Goal: Task Accomplishment & Management: Manage account settings

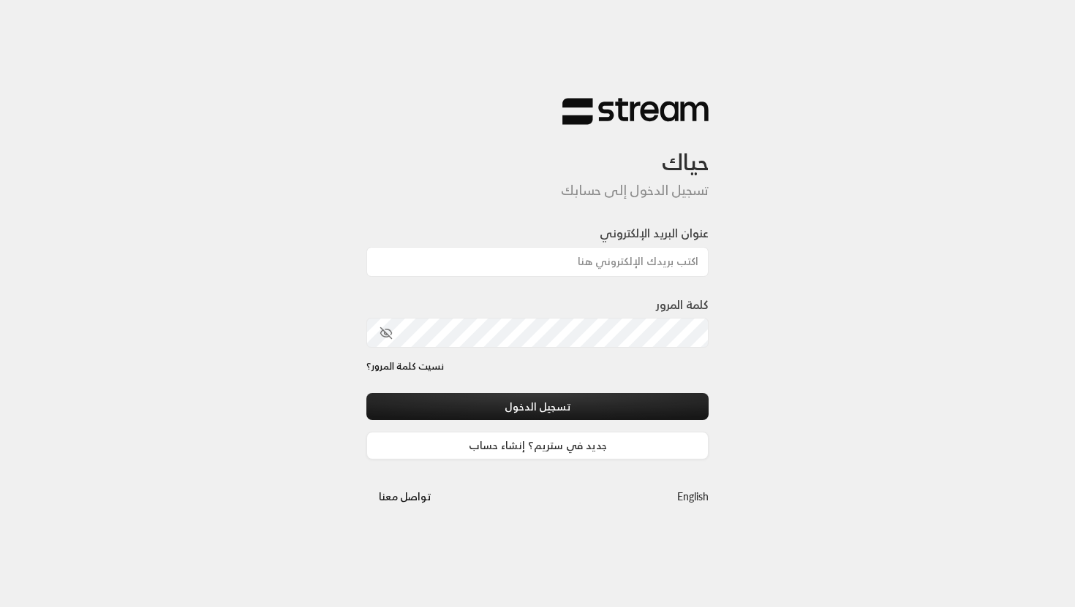
type input "[EMAIL_ADDRESS][DOMAIN_NAME]"
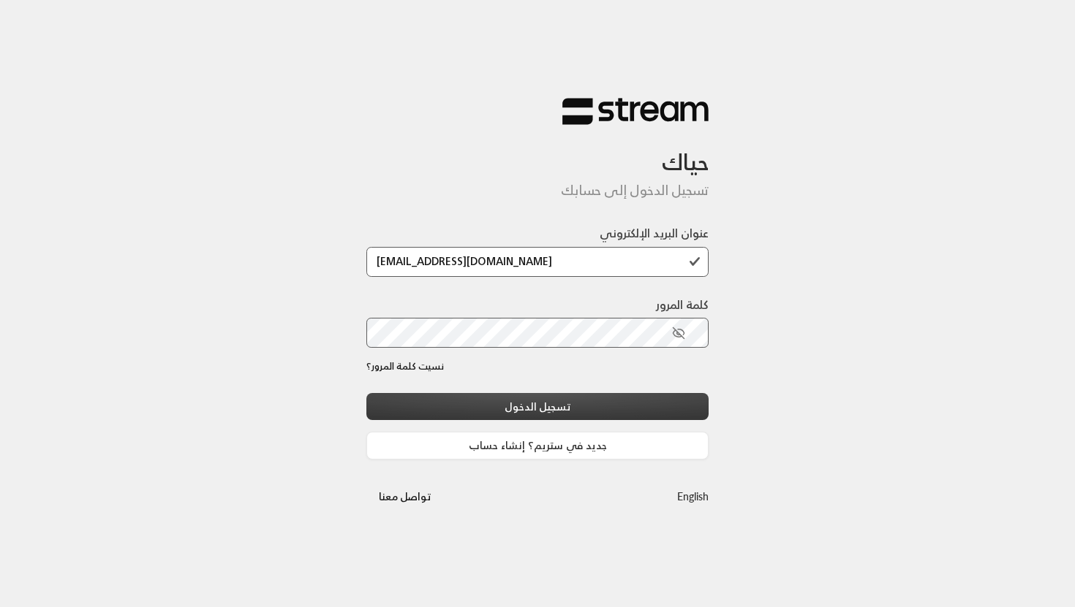
click at [497, 394] on button "تسجيل الدخول" at bounding box center [537, 406] width 342 height 27
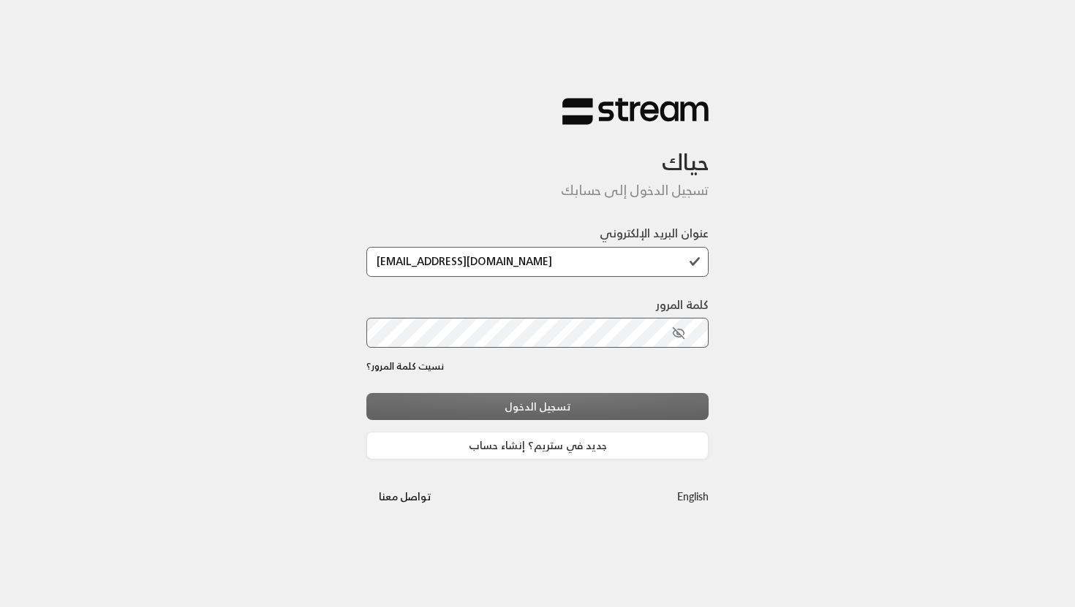
click at [566, 406] on div "تسجيل الدخول جديد في ستريم؟ إنشاء حساب" at bounding box center [537, 426] width 342 height 67
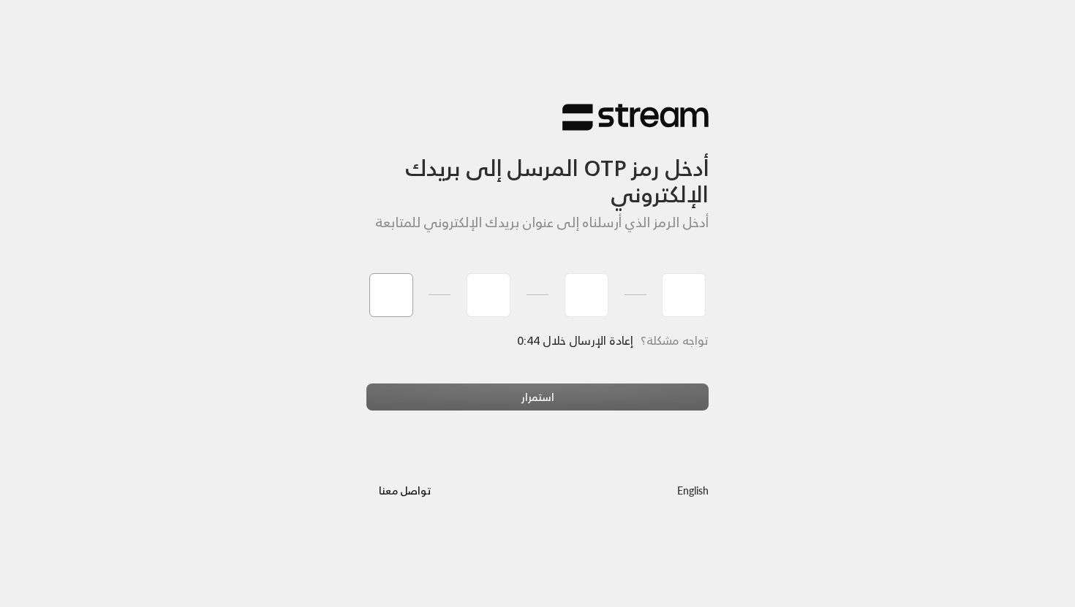
type input "5"
type input "6"
type input "1"
type input "4"
click at [540, 404] on div "استمرار" at bounding box center [537, 403] width 342 height 39
